Goal: Task Accomplishment & Management: Complete application form

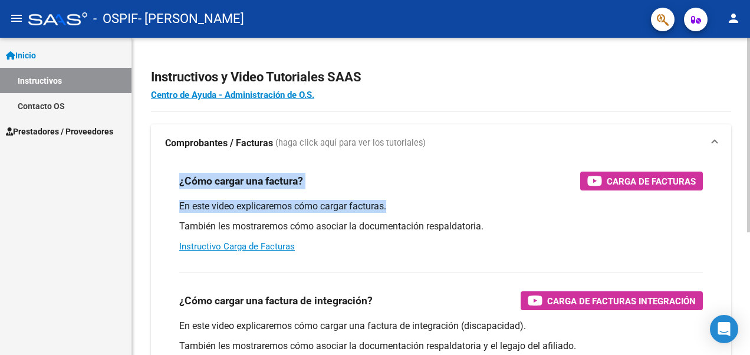
drag, startPoint x: 747, startPoint y: 150, endPoint x: 741, endPoint y: 201, distance: 51.1
click at [741, 201] on div "Instructivos y Video Tutoriales SAAS Centro de Ayuda - Administración de O.S. C…" at bounding box center [441, 296] width 618 height 517
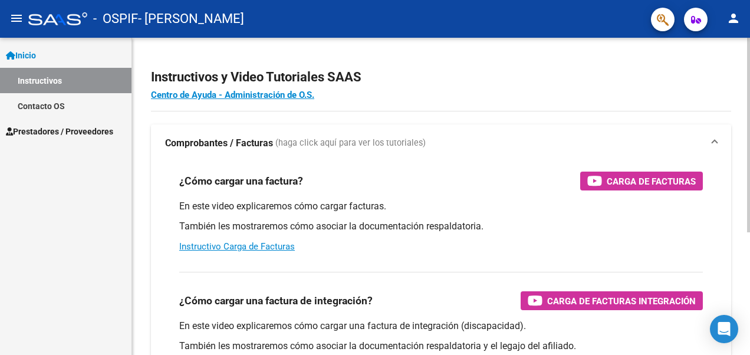
click at [527, 81] on h2 "Instructivos y Video Tutoriales SAAS" at bounding box center [441, 77] width 580 height 22
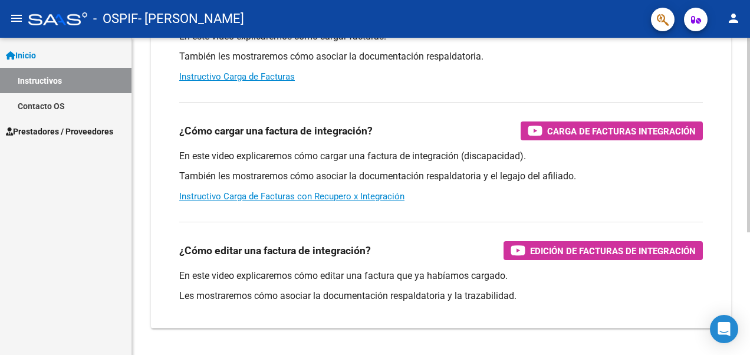
scroll to position [199, 0]
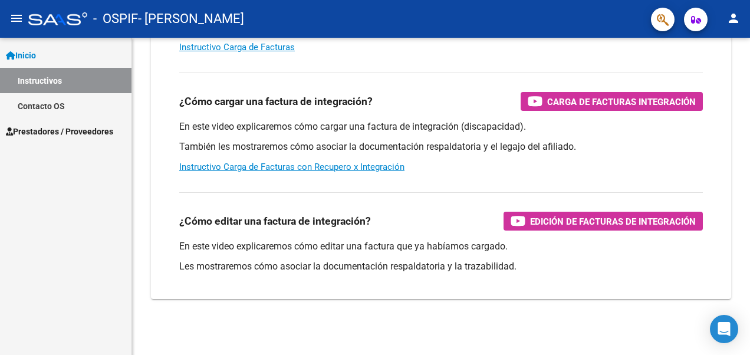
click at [60, 128] on span "Prestadores / Proveedores" at bounding box center [59, 131] width 107 height 13
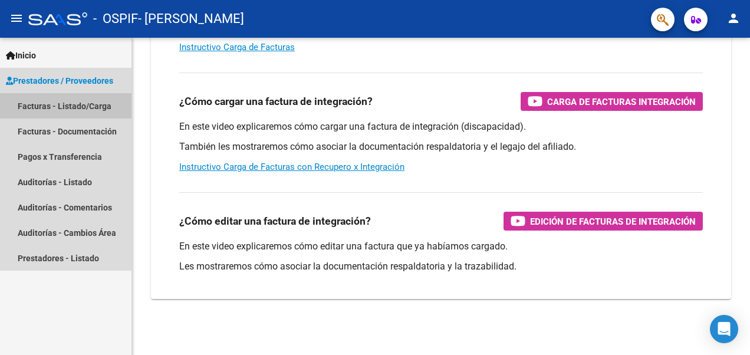
click at [78, 105] on link "Facturas - Listado/Carga" at bounding box center [66, 105] width 132 height 25
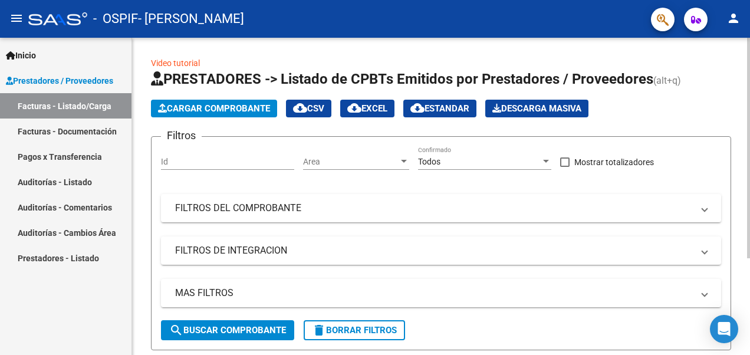
click at [750, 74] on html "menu - OSPIF - [PERSON_NAME] person Inicio Instructivos Contacto OS Prestadores…" at bounding box center [375, 177] width 750 height 355
click at [750, 56] on html "menu - OSPIF - [PERSON_NAME] person Inicio Instructivos Contacto OS Prestadores…" at bounding box center [375, 177] width 750 height 355
click at [245, 104] on span "Cargar Comprobante" at bounding box center [214, 108] width 112 height 11
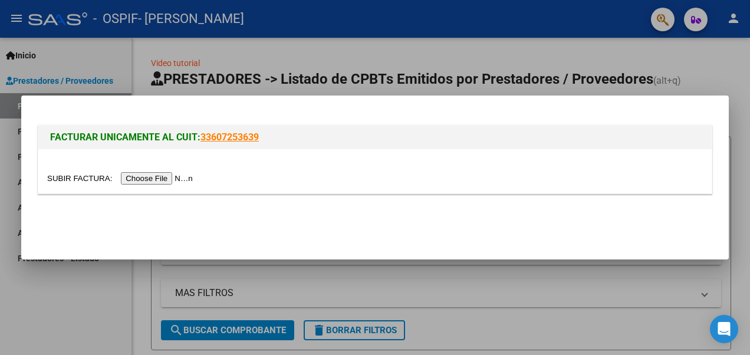
click at [137, 176] on input "file" at bounding box center [121, 178] width 149 height 12
click at [151, 177] on input "file" at bounding box center [121, 178] width 149 height 12
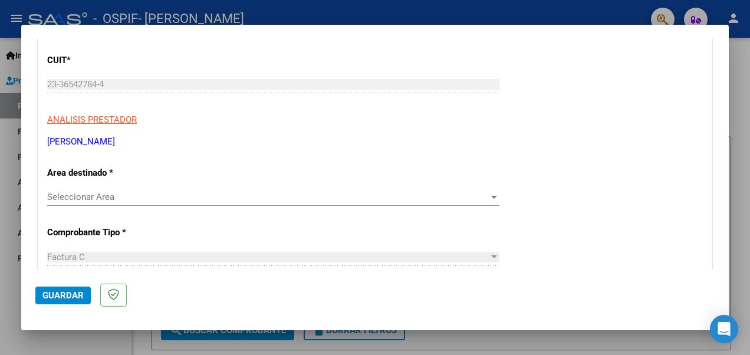
scroll to position [155, 0]
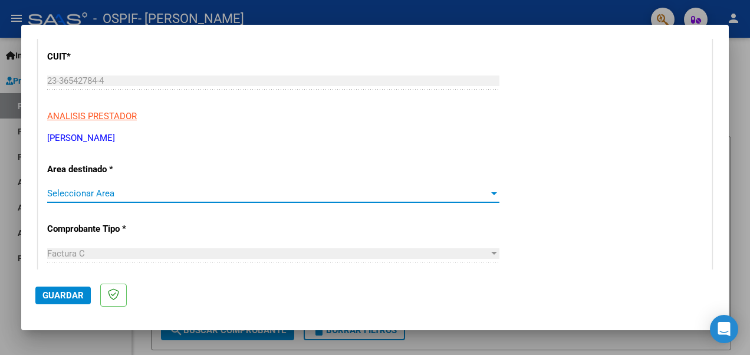
click at [428, 193] on span "Seleccionar Area" at bounding box center [268, 193] width 442 height 11
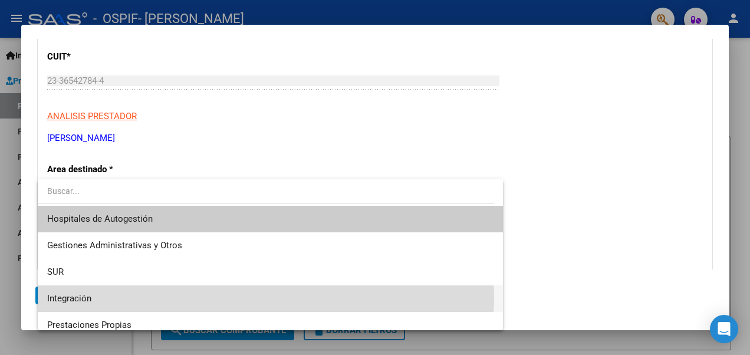
click at [203, 296] on span "Integración" at bounding box center [270, 298] width 446 height 27
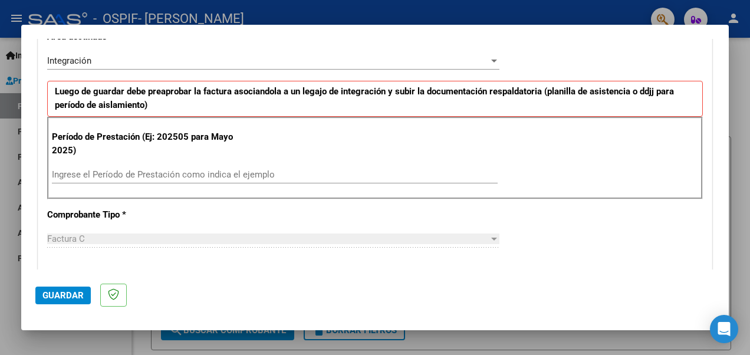
scroll to position [308, 0]
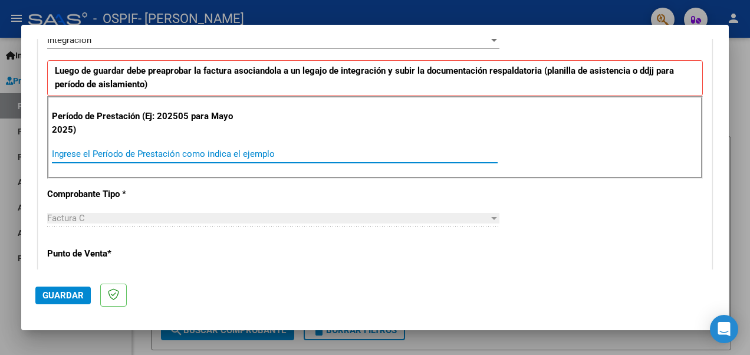
click at [229, 150] on input "Ingrese el Período de Prestación como indica el ejemplo" at bounding box center [275, 154] width 446 height 11
type input "202507"
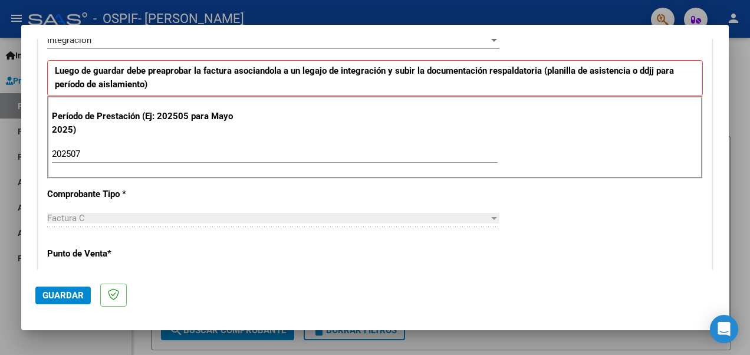
click at [263, 209] on div "Factura C Seleccionar Tipo" at bounding box center [273, 218] width 452 height 18
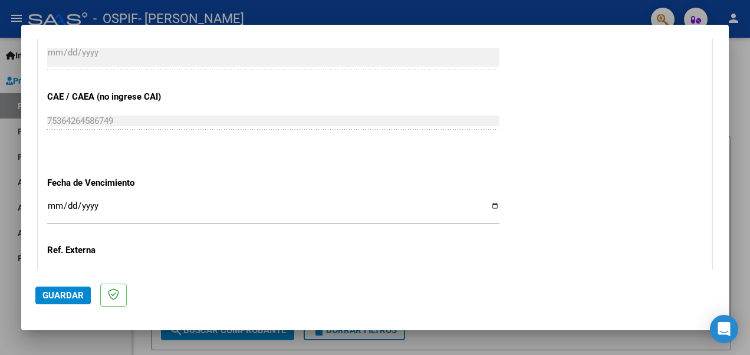
scroll to position [744, 0]
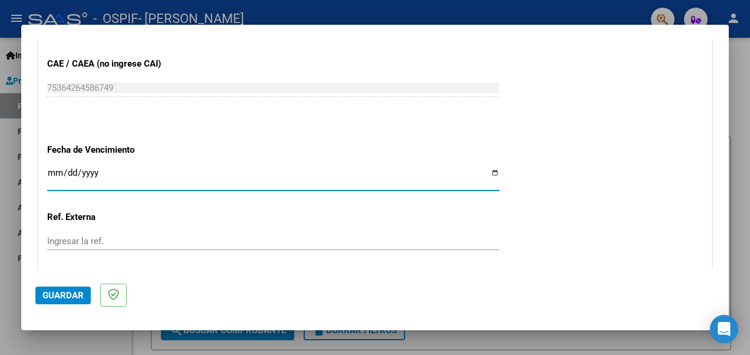
click at [460, 172] on input "Ingresar la fecha" at bounding box center [273, 177] width 452 height 19
click at [488, 172] on input "Ingresar la fecha" at bounding box center [273, 177] width 452 height 19
type input "[DATE]"
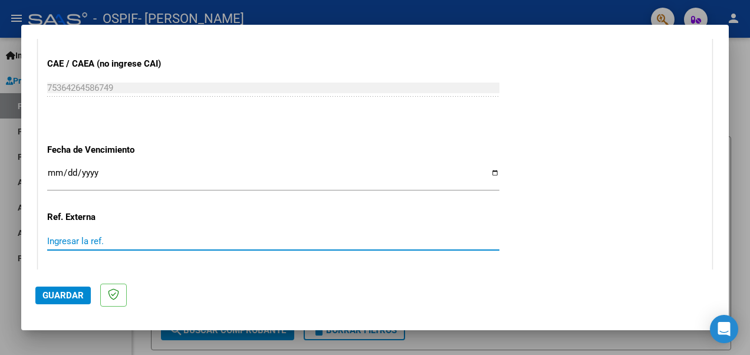
click at [134, 241] on input "Ingresar la ref." at bounding box center [273, 241] width 452 height 11
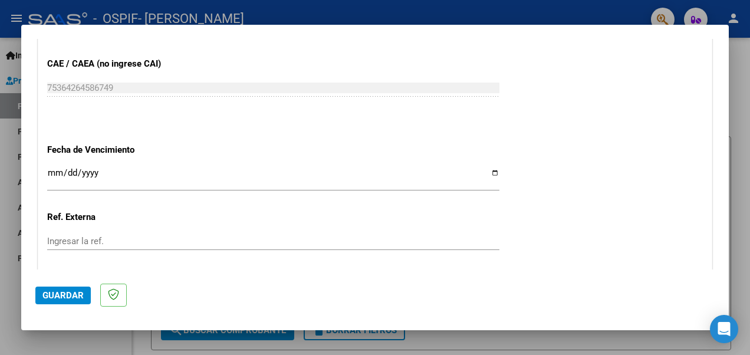
scroll to position [840, 0]
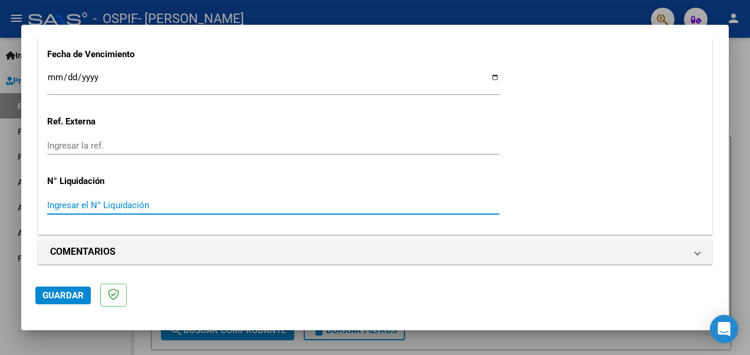
click at [256, 203] on input "Ingresar el N° Liquidación" at bounding box center [273, 205] width 452 height 11
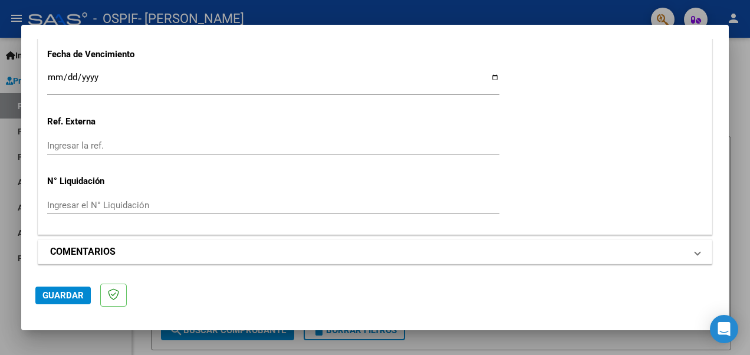
click at [545, 248] on mat-panel-title "COMENTARIOS" at bounding box center [368, 252] width 636 height 14
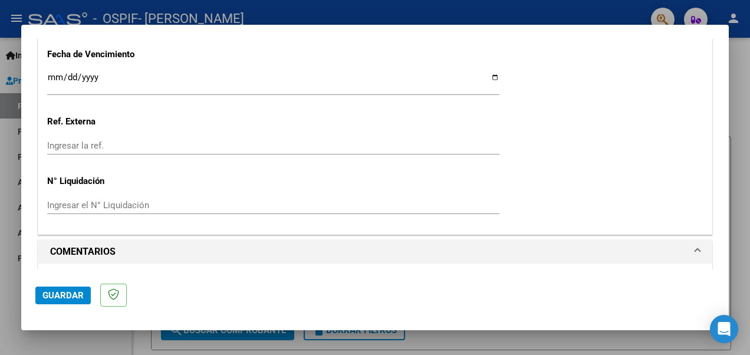
click at [545, 248] on mat-panel-title "COMENTARIOS" at bounding box center [368, 252] width 636 height 14
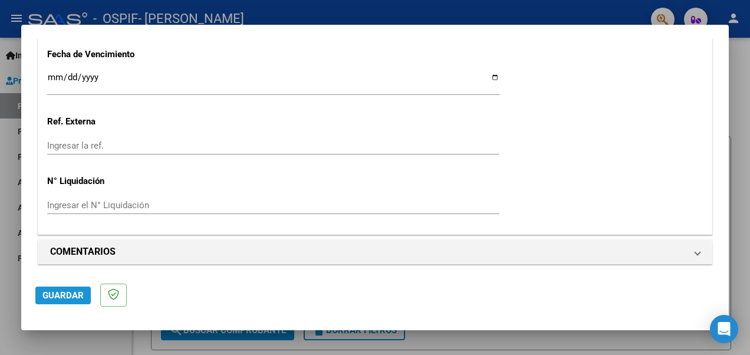
click at [68, 292] on span "Guardar" at bounding box center [62, 295] width 41 height 11
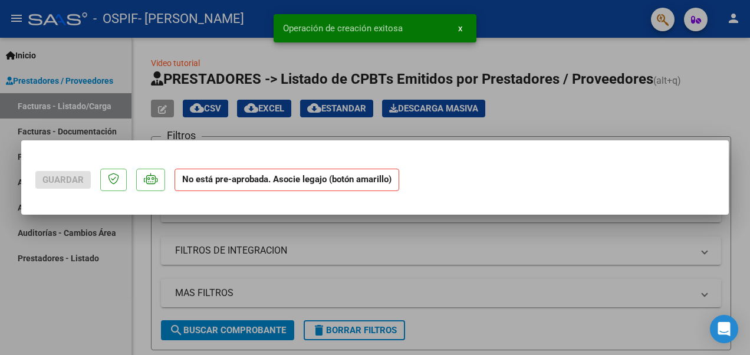
scroll to position [0, 0]
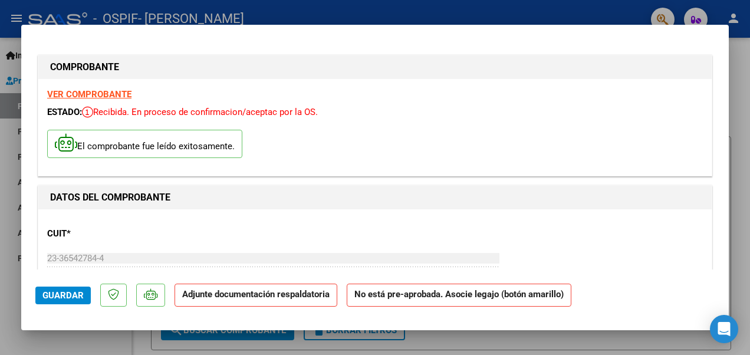
click at [245, 295] on strong "Adjunte documentación respaldatoria" at bounding box center [255, 294] width 147 height 11
click at [268, 303] on p "Adjunte documentación respaldatoria" at bounding box center [256, 295] width 163 height 23
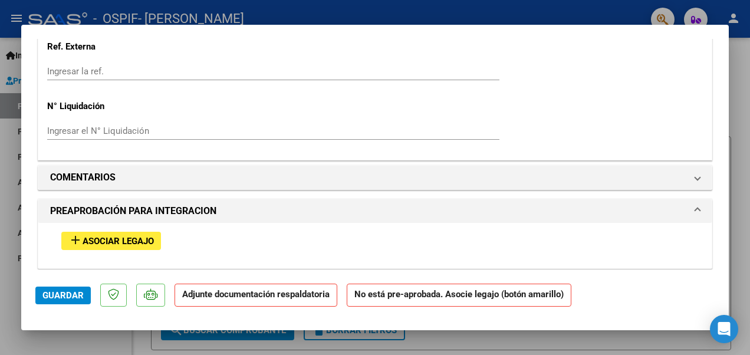
scroll to position [937, 0]
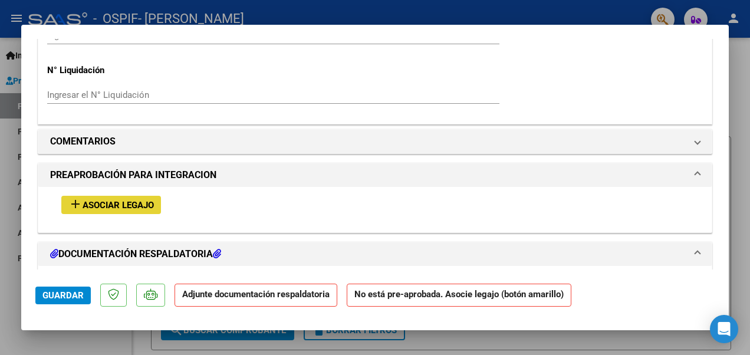
click at [118, 200] on span "Asociar Legajo" at bounding box center [118, 205] width 71 height 11
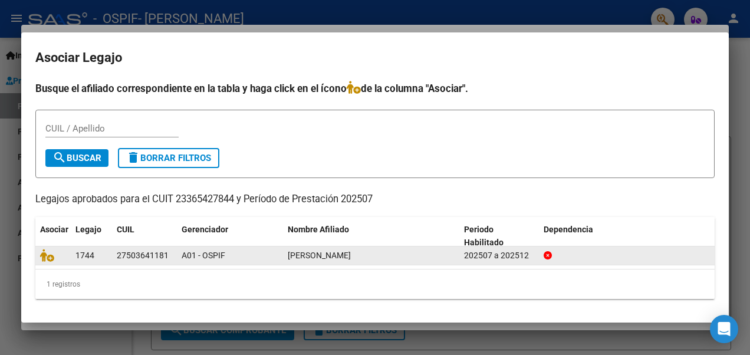
click at [446, 258] on div "[PERSON_NAME]" at bounding box center [371, 256] width 167 height 14
click at [50, 258] on icon at bounding box center [47, 255] width 14 height 13
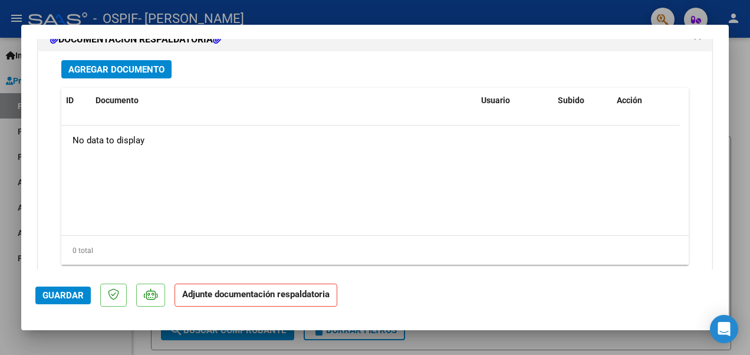
scroll to position [1328, 0]
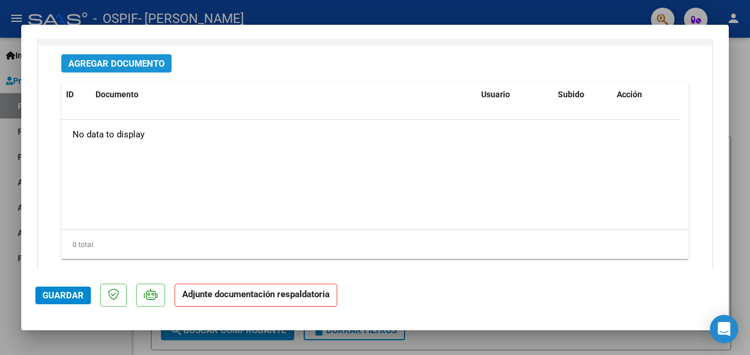
click at [155, 65] on span "Agregar Documento" at bounding box center [116, 63] width 96 height 11
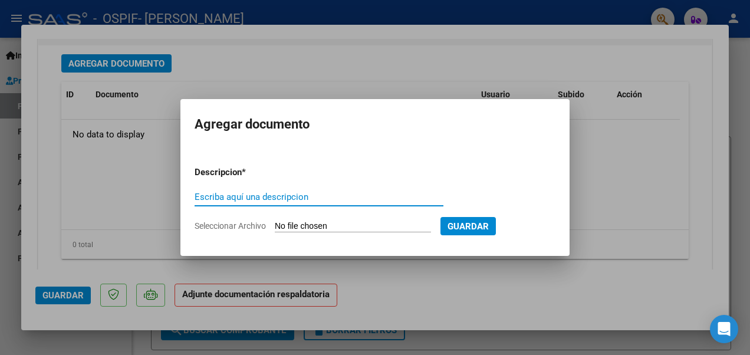
click at [287, 203] on div "Escriba aquí una descripcion" at bounding box center [319, 197] width 249 height 18
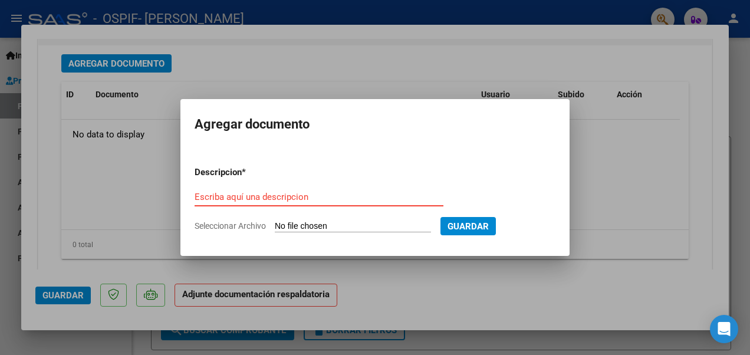
click at [282, 201] on input "Escriba aquí una descripcion" at bounding box center [319, 197] width 249 height 11
click at [301, 219] on form "Descripcion * Escriba aquí una descripcion Seleccionar Archivo Guardar" at bounding box center [375, 199] width 361 height 84
click at [269, 186] on form "Descripcion * Escriba aquí una descripcion Seleccionar Archivo Guardar" at bounding box center [375, 199] width 361 height 84
drag, startPoint x: 230, startPoint y: 172, endPoint x: 229, endPoint y: 196, distance: 23.6
click at [229, 196] on app-form-text-field "Descripcion * Escriba aquí una descripcion" at bounding box center [324, 184] width 258 height 35
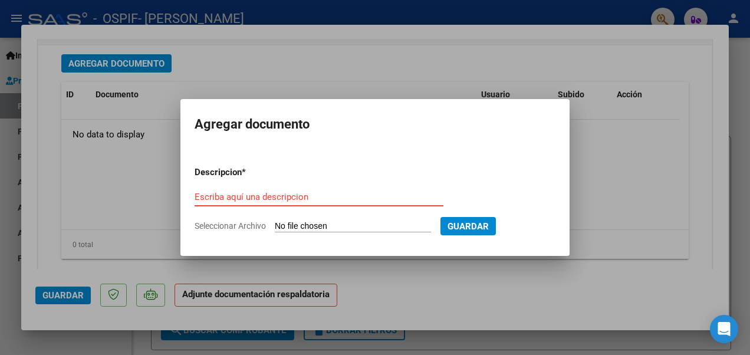
click at [229, 196] on input "Escriba aquí una descripcion" at bounding box center [319, 197] width 249 height 11
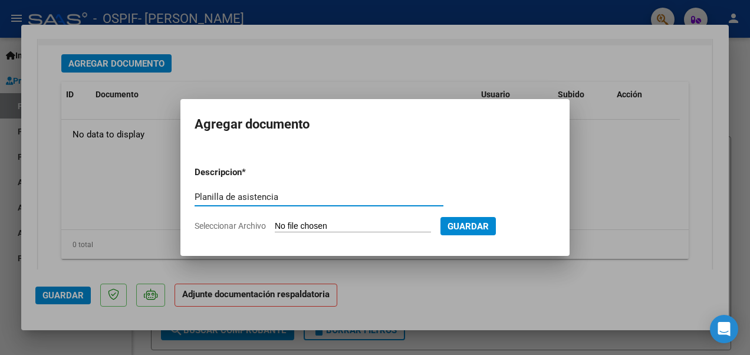
type input "Planilla de asistencia"
click at [368, 225] on input "Seleccionar Archivo" at bounding box center [353, 226] width 156 height 11
click at [314, 224] on input "Seleccionar Archivo" at bounding box center [353, 226] width 156 height 11
click at [317, 222] on input "Seleccionar Archivo" at bounding box center [353, 226] width 156 height 11
type input "C:\fakepath\CamScanner [DATE] 20.47.pdf"
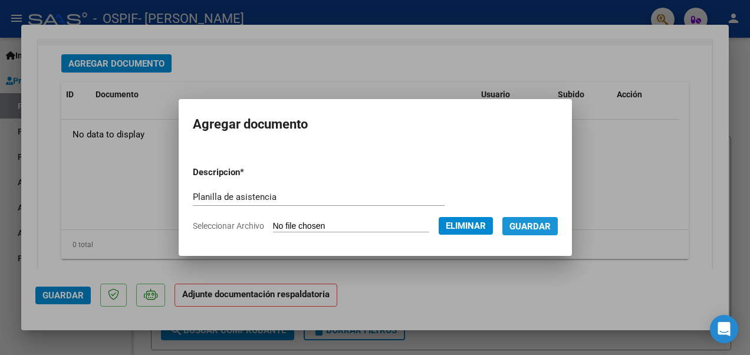
click at [545, 224] on span "Guardar" at bounding box center [530, 226] width 41 height 11
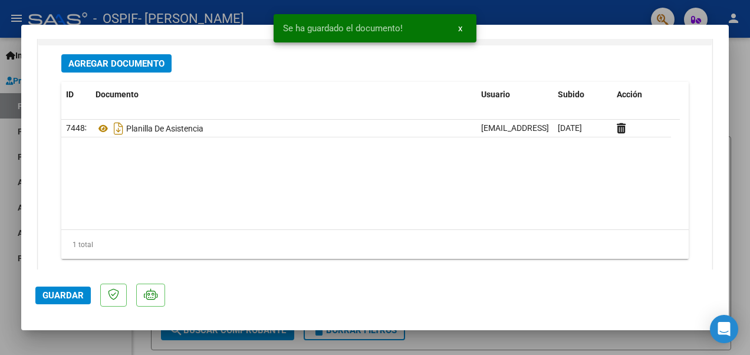
scroll to position [1350, 0]
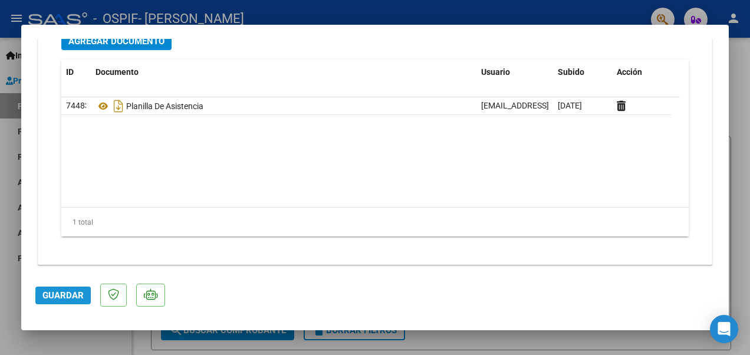
click at [77, 291] on span "Guardar" at bounding box center [62, 295] width 41 height 11
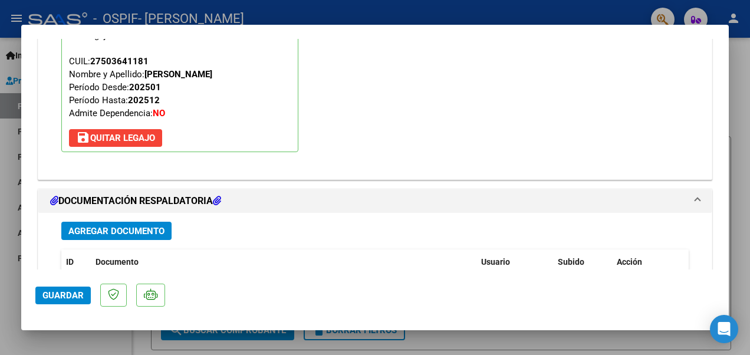
scroll to position [1167, 0]
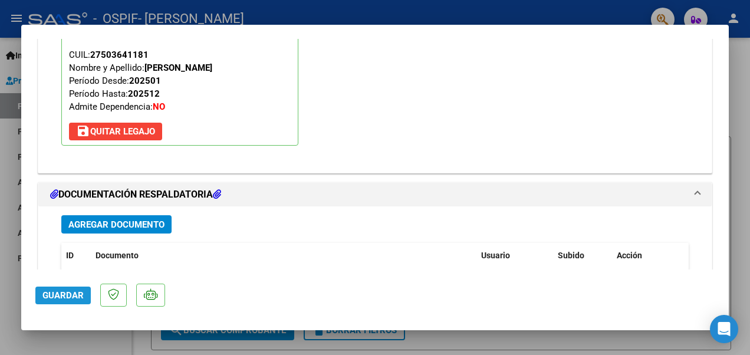
click at [75, 297] on span "Guardar" at bounding box center [62, 295] width 41 height 11
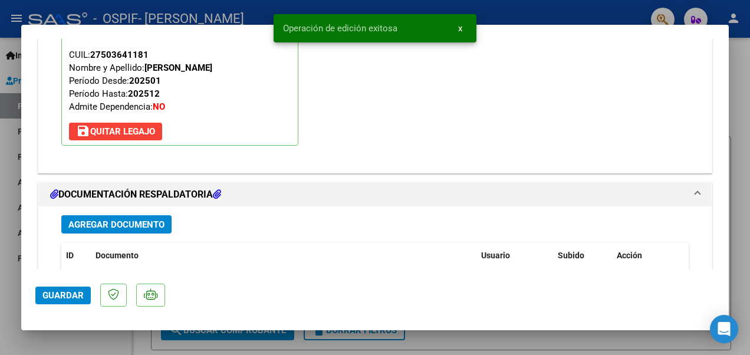
click at [114, 3] on div at bounding box center [375, 177] width 750 height 355
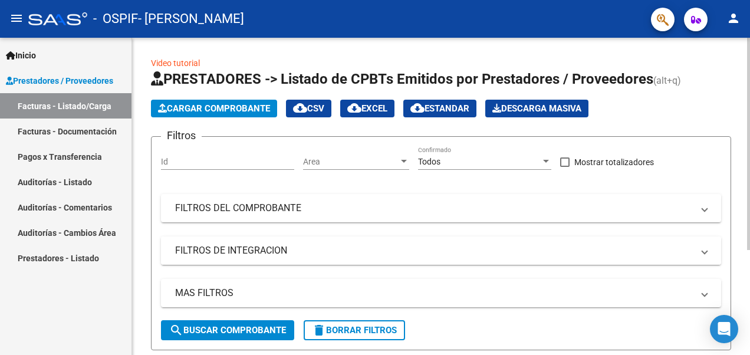
click at [691, 248] on mat-panel-title "FILTROS DE INTEGRACION" at bounding box center [434, 250] width 518 height 13
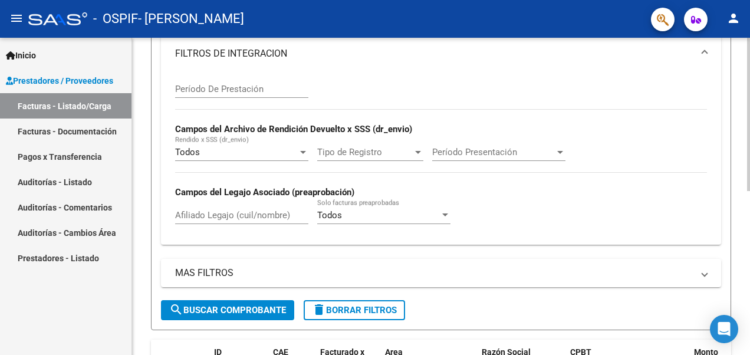
scroll to position [0, 0]
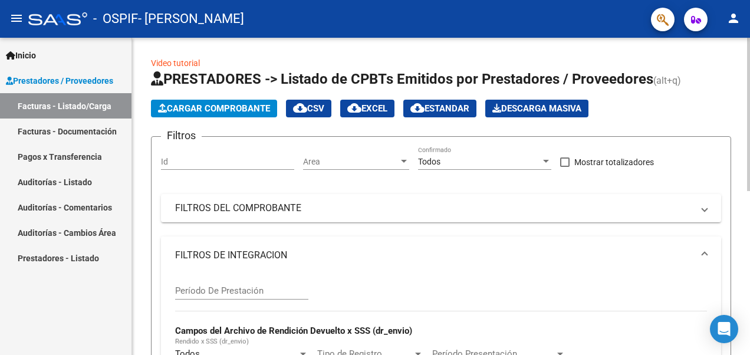
click at [746, 68] on div "Video tutorial PRESTADORES -> Listado de CPBTs Emitidos por Prestadores / Prove…" at bounding box center [442, 362] width 621 height 648
click at [236, 106] on span "Cargar Comprobante" at bounding box center [214, 108] width 112 height 11
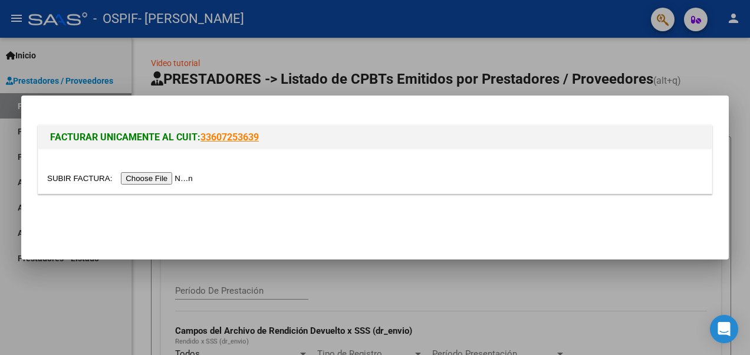
click at [146, 176] on input "file" at bounding box center [121, 178] width 149 height 12
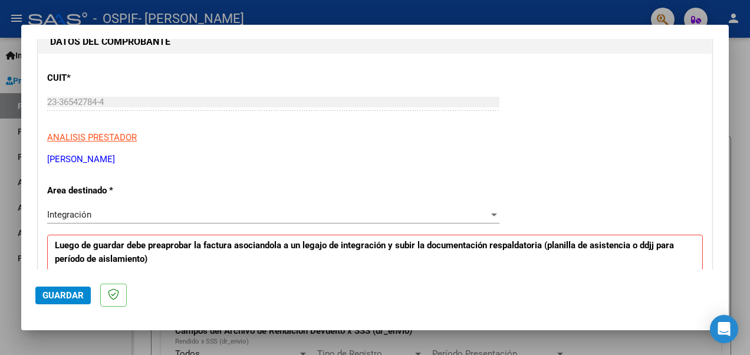
scroll to position [127, 0]
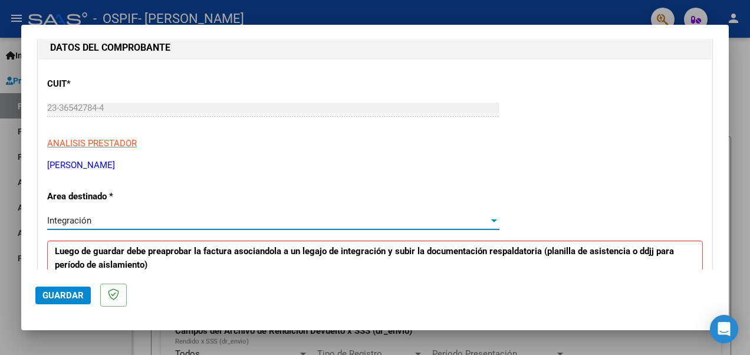
click at [472, 219] on div "Integración" at bounding box center [268, 220] width 442 height 11
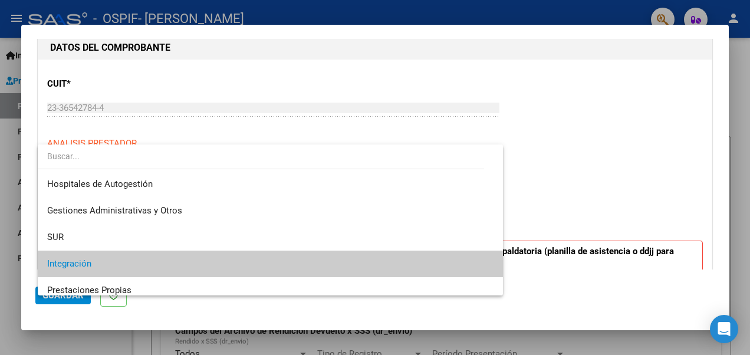
scroll to position [44, 0]
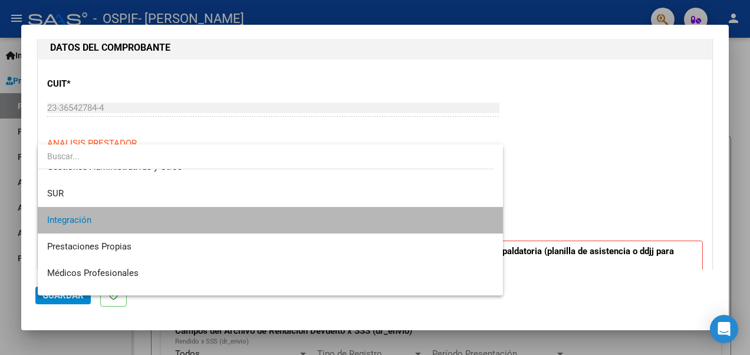
click at [336, 232] on span "Integración" at bounding box center [270, 220] width 446 height 27
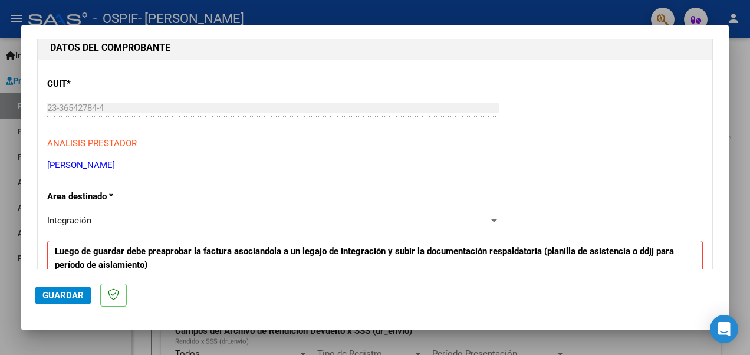
drag, startPoint x: 729, startPoint y: 95, endPoint x: 722, endPoint y: 75, distance: 20.7
click at [722, 75] on div "COMPROBANTE VER COMPROBANTE El comprobante fue leído exitosamente. DATOS DEL CO…" at bounding box center [375, 177] width 750 height 355
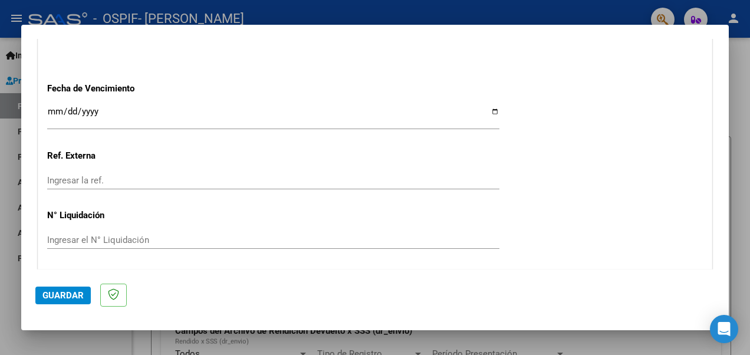
scroll to position [838, 0]
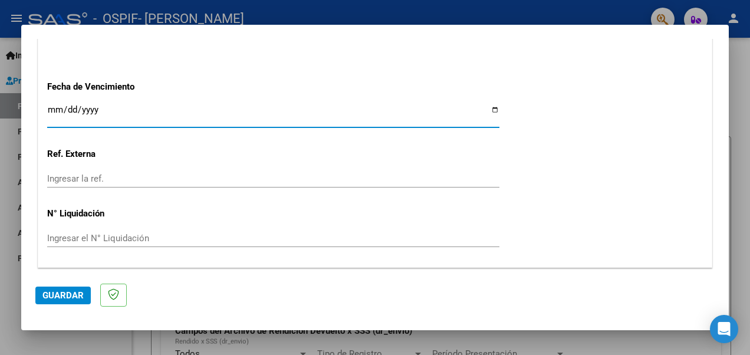
click at [491, 105] on input "Ingresar la fecha" at bounding box center [273, 114] width 452 height 19
type input "[DATE]"
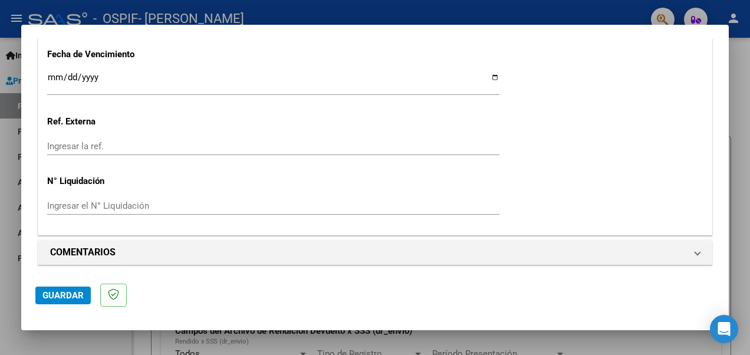
scroll to position [870, 0]
click at [58, 294] on span "Guardar" at bounding box center [62, 295] width 41 height 11
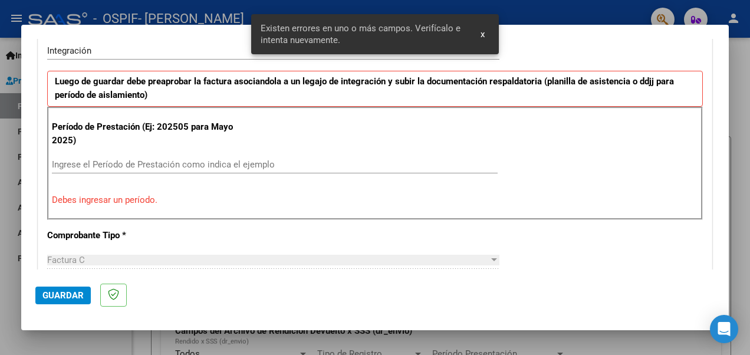
scroll to position [293, 0]
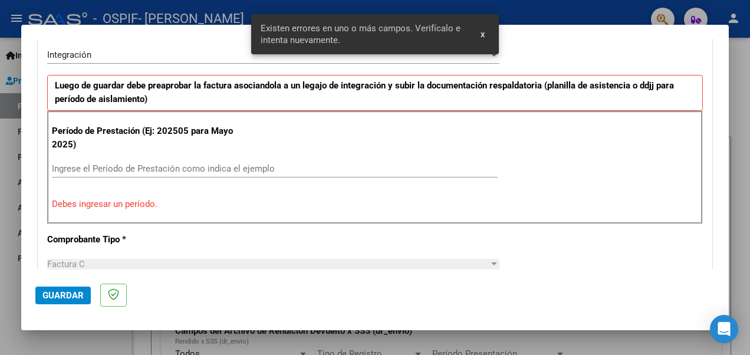
drag, startPoint x: 227, startPoint y: 156, endPoint x: 225, endPoint y: 164, distance: 8.4
click at [225, 164] on div "Período de Prestación (Ej: 202505 para [DATE]) Ingrese el Período de Prestación…" at bounding box center [375, 167] width 656 height 113
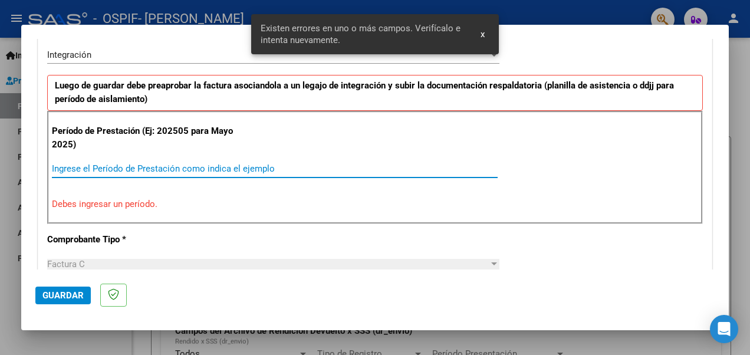
click at [225, 164] on input "Ingrese el Período de Prestación como indica el ejemplo" at bounding box center [275, 168] width 446 height 11
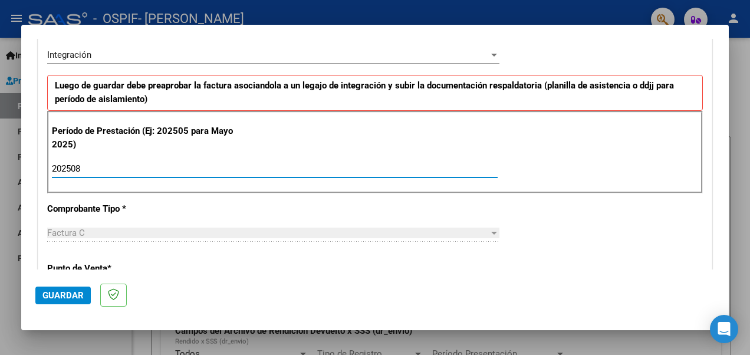
type input "202508"
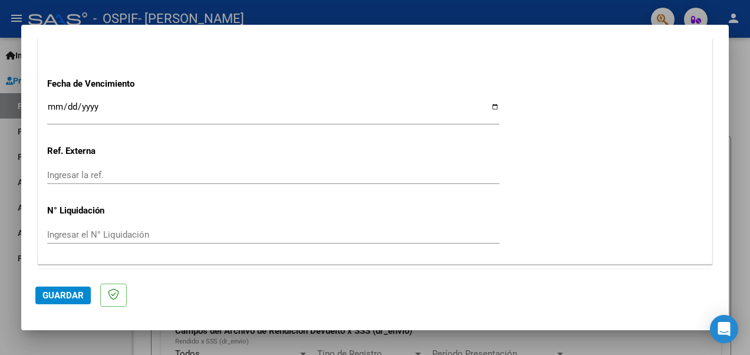
scroll to position [840, 0]
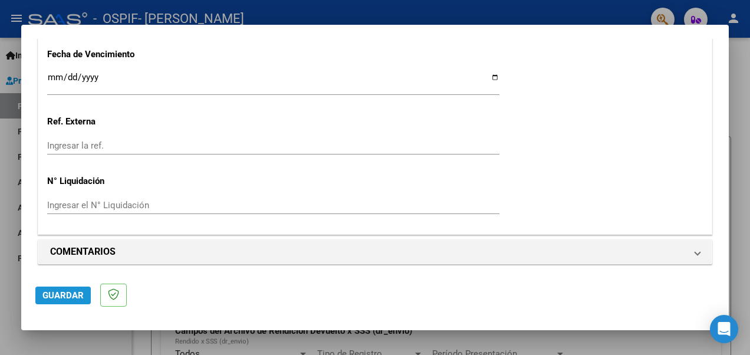
click at [75, 292] on span "Guardar" at bounding box center [62, 295] width 41 height 11
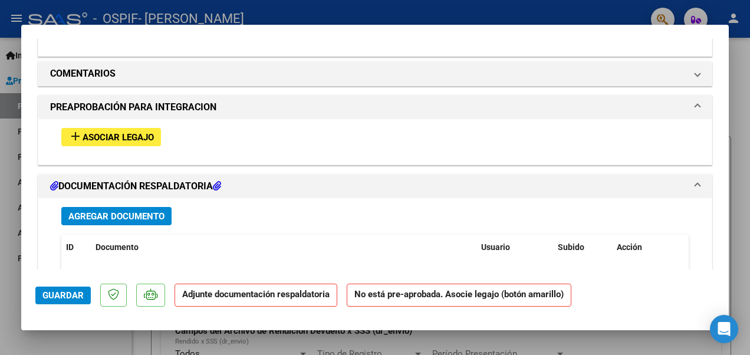
scroll to position [1000, 0]
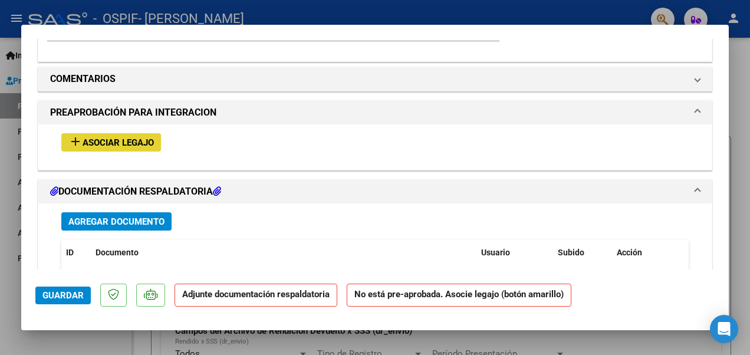
click at [141, 143] on span "Asociar Legajo" at bounding box center [118, 142] width 71 height 11
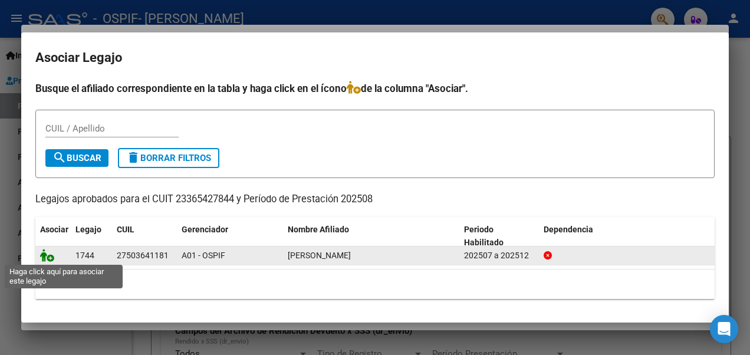
click at [46, 258] on icon at bounding box center [47, 255] width 14 height 13
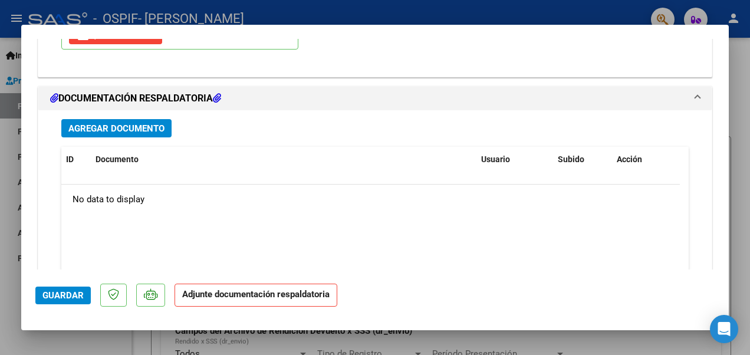
scroll to position [1279, 0]
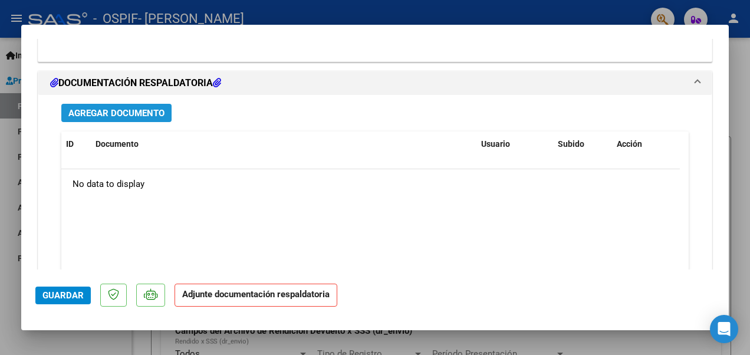
click at [150, 108] on span "Agregar Documento" at bounding box center [116, 113] width 96 height 11
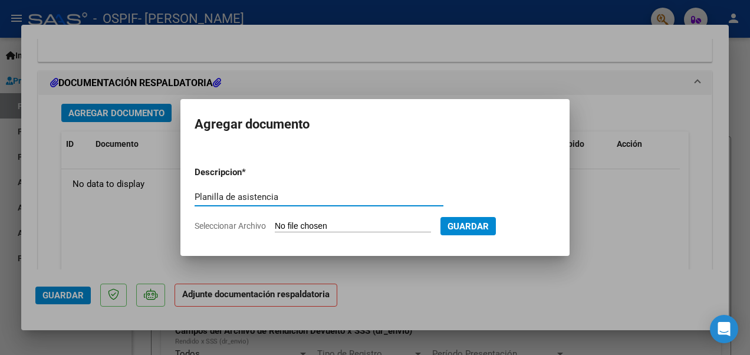
type input "Planilla de asistencia"
click at [316, 222] on input "Seleccionar Archivo" at bounding box center [353, 226] width 156 height 11
type input "C:\fakepath\CamScanner [DATE] 20.52.pdf"
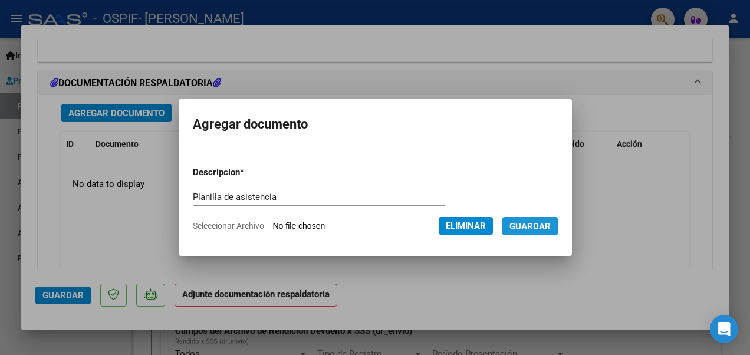
click at [551, 224] on span "Guardar" at bounding box center [530, 226] width 41 height 11
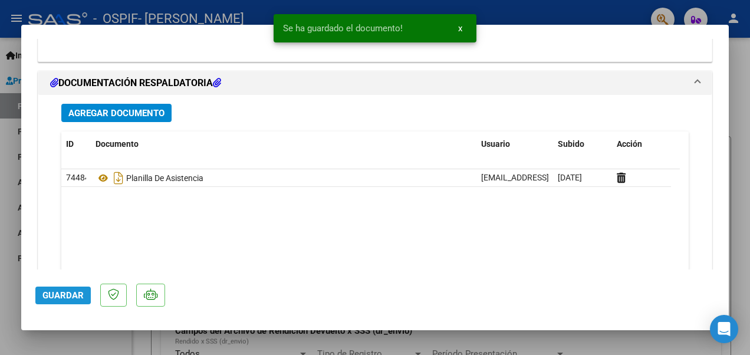
click at [48, 294] on span "Guardar" at bounding box center [62, 295] width 41 height 11
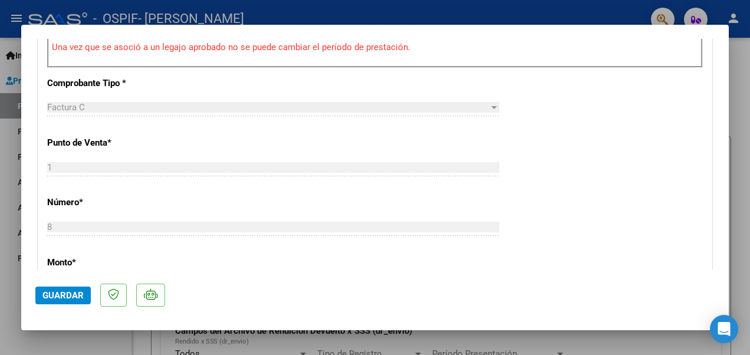
scroll to position [0, 0]
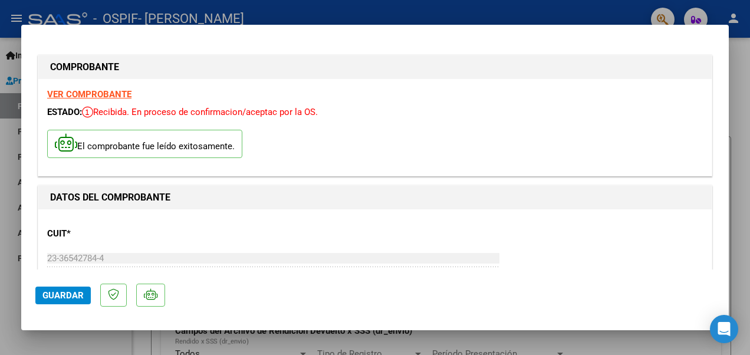
click at [103, 90] on strong "VER COMPROBANTE" at bounding box center [89, 94] width 84 height 11
click at [101, 94] on strong "VER COMPROBANTE" at bounding box center [89, 94] width 84 height 11
click at [68, 289] on button "Guardar" at bounding box center [62, 296] width 55 height 18
click at [735, 57] on div at bounding box center [375, 177] width 750 height 355
type input "$ 0,00"
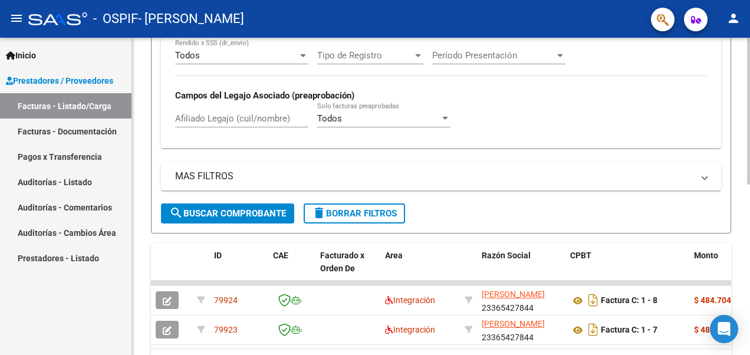
scroll to position [368, 0]
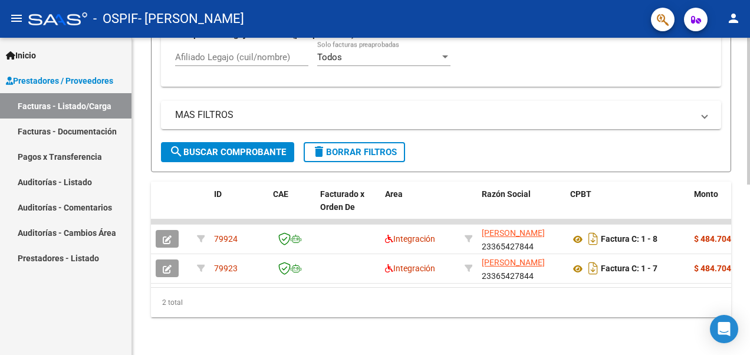
click at [749, 307] on div at bounding box center [748, 281] width 3 height 147
